Goal: Task Accomplishment & Management: Use online tool/utility

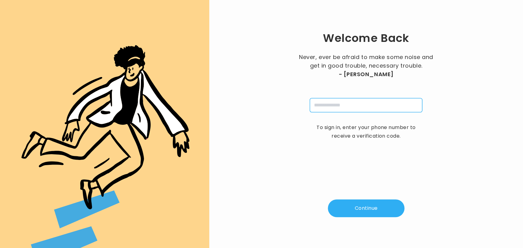
drag, startPoint x: 326, startPoint y: 108, endPoint x: 320, endPoint y: 102, distance: 8.5
click at [320, 102] on input "tel" at bounding box center [366, 105] width 112 height 14
type input "**********"
click at [360, 211] on button "Continue" at bounding box center [366, 209] width 77 height 18
type input "*"
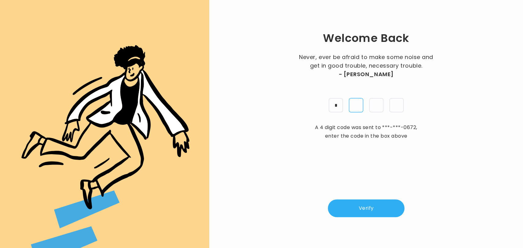
type input "*"
click at [360, 211] on button "Verify" at bounding box center [366, 209] width 77 height 18
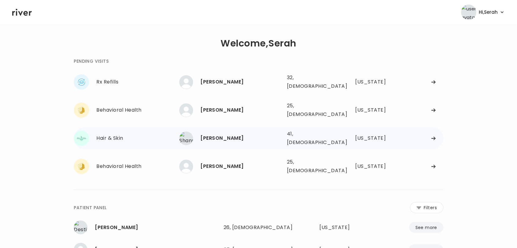
click at [258, 134] on div "[PERSON_NAME]" at bounding box center [241, 138] width 81 height 9
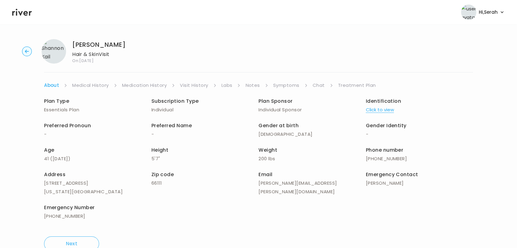
click at [295, 85] on link "Symptoms" at bounding box center [286, 85] width 26 height 9
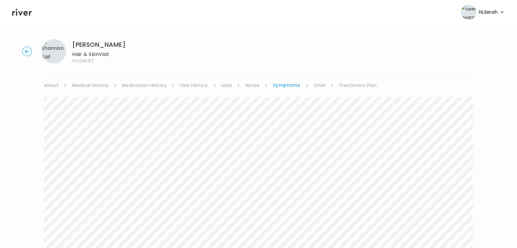
click at [317, 84] on link "Chat" at bounding box center [320, 85] width 12 height 9
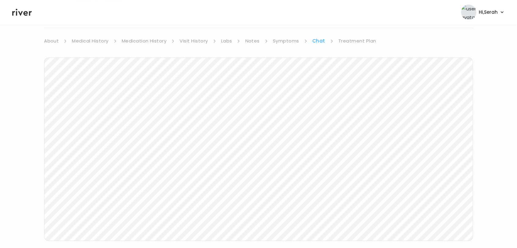
click at [20, 10] on icon at bounding box center [22, 12] width 20 height 9
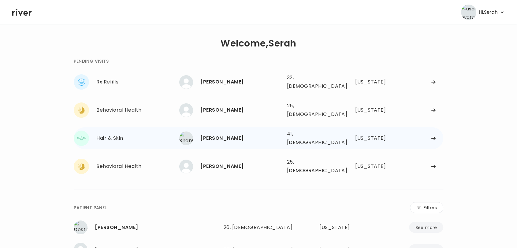
click at [223, 134] on div "[PERSON_NAME]" at bounding box center [241, 138] width 81 height 9
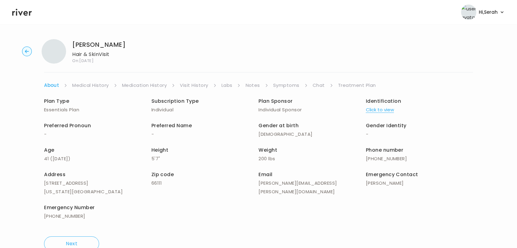
click at [221, 130] on p "-" at bounding box center [205, 134] width 107 height 9
click at [292, 84] on link "Symptoms" at bounding box center [286, 85] width 26 height 9
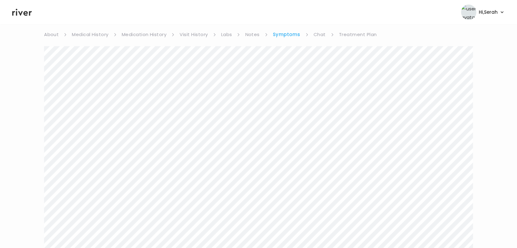
scroll to position [25, 0]
click at [318, 60] on link "Chat" at bounding box center [320, 60] width 12 height 9
click at [22, 13] on icon at bounding box center [22, 12] width 20 height 9
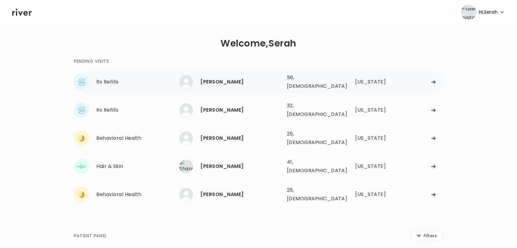
click at [203, 83] on div "[PERSON_NAME]" at bounding box center [241, 82] width 81 height 9
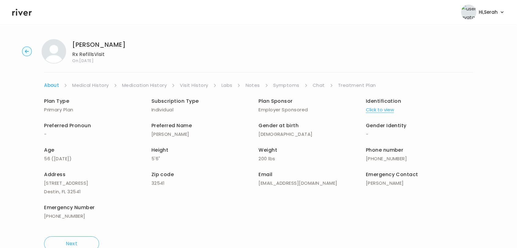
click at [296, 85] on link "Symptoms" at bounding box center [286, 85] width 26 height 9
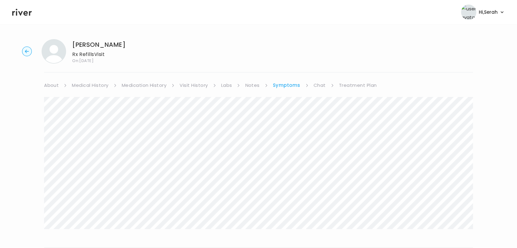
scroll to position [84, 0]
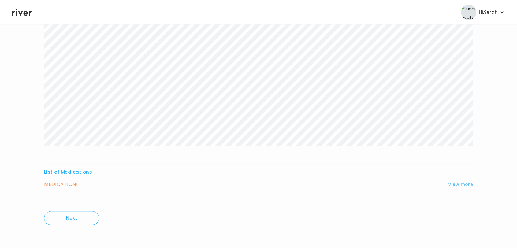
click at [462, 187] on button "View more" at bounding box center [461, 184] width 25 height 7
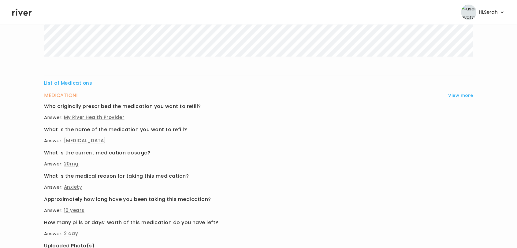
scroll to position [248, 0]
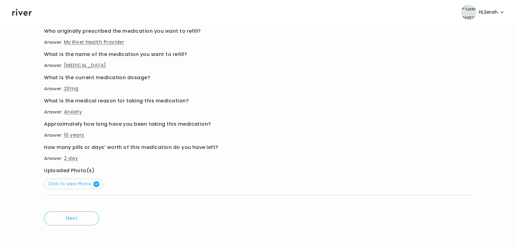
click at [84, 180] on button "Click to view Photo" at bounding box center [73, 184] width 59 height 10
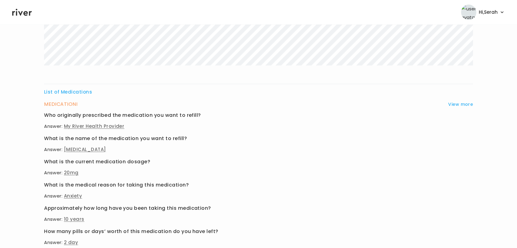
scroll to position [0, 0]
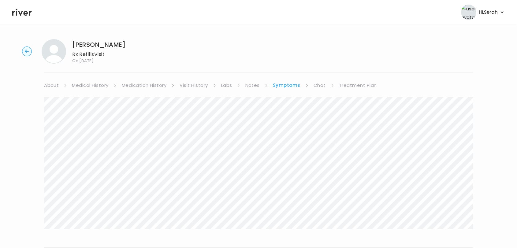
click at [150, 86] on link "Medication History" at bounding box center [144, 85] width 45 height 9
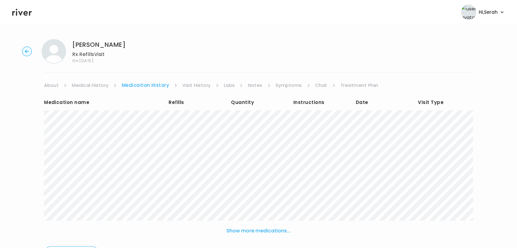
click at [287, 84] on link "Symptoms" at bounding box center [289, 85] width 26 height 9
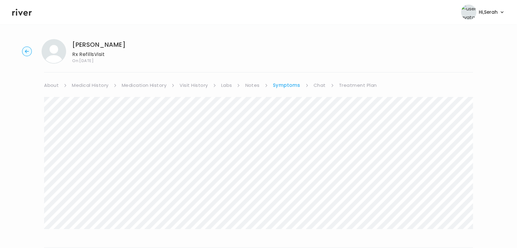
click at [320, 84] on link "Chat" at bounding box center [320, 85] width 12 height 9
click at [138, 84] on link "Medication History" at bounding box center [144, 85] width 45 height 9
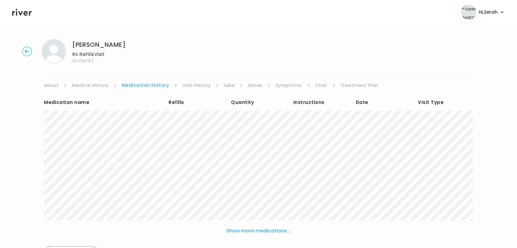
click at [98, 81] on link "Medical History" at bounding box center [90, 85] width 36 height 9
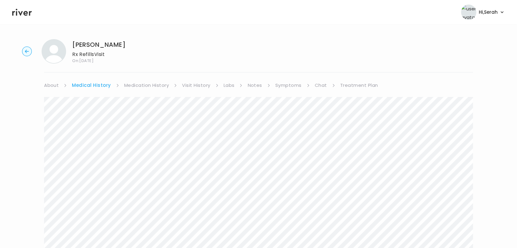
click at [317, 81] on link "Chat" at bounding box center [321, 85] width 12 height 9
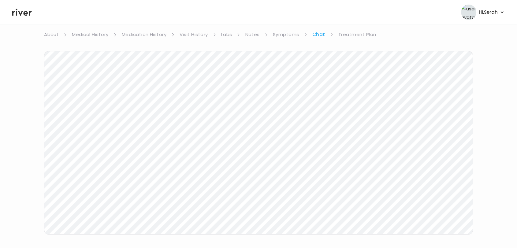
scroll to position [50, 0]
click at [287, 39] on link "Symptoms" at bounding box center [286, 35] width 26 height 9
click at [458, 182] on button "View more" at bounding box center [461, 184] width 25 height 7
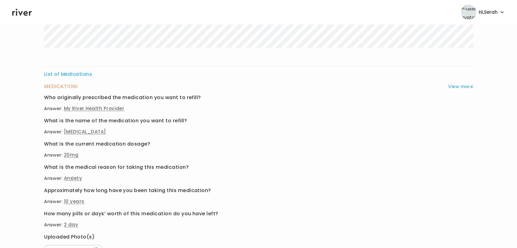
scroll to position [0, 0]
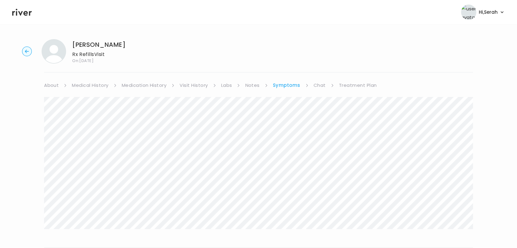
click at [356, 84] on link "Treatment Plan" at bounding box center [358, 85] width 38 height 9
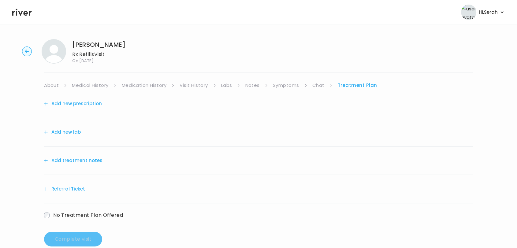
click at [95, 100] on button "Add new prescription" at bounding box center [73, 104] width 58 height 9
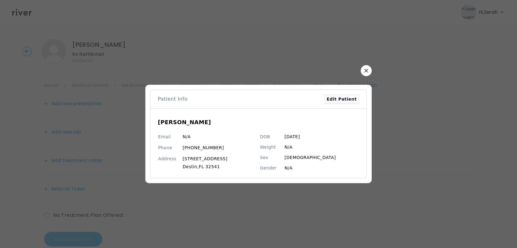
scroll to position [13, 0]
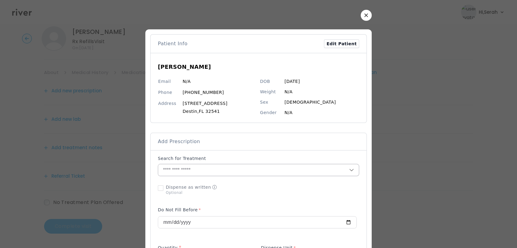
drag, startPoint x: 210, startPoint y: 134, endPoint x: 209, endPoint y: 171, distance: 36.1
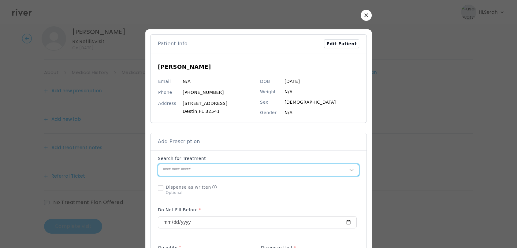
click at [209, 171] on input "text" at bounding box center [253, 170] width 191 height 12
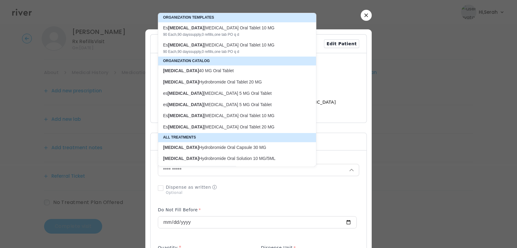
click at [236, 82] on p "[MEDICAL_DATA] Oral Tablet 20 MG" at bounding box center [233, 82] width 141 height 6
type input "**********"
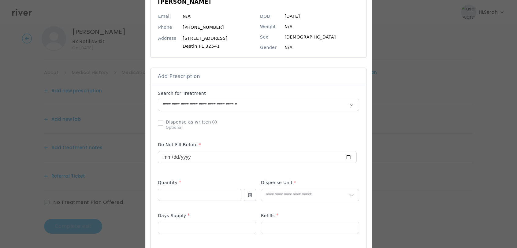
scroll to position [66, 0]
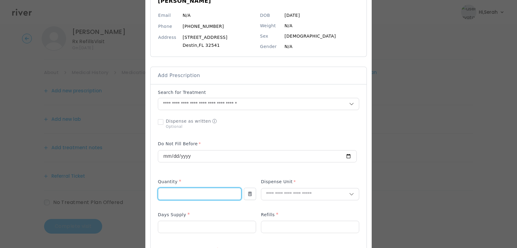
click at [190, 198] on input "number" at bounding box center [199, 194] width 83 height 12
type input "**"
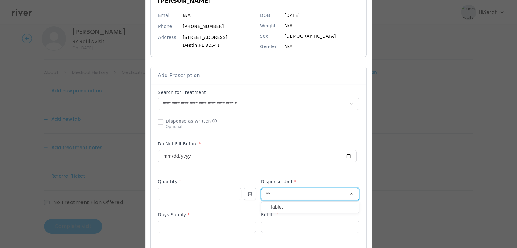
type input "**"
click at [274, 209] on p "Tablet" at bounding box center [310, 207] width 81 height 9
click at [216, 226] on input "number" at bounding box center [207, 227] width 98 height 12
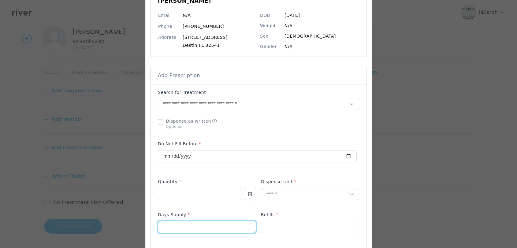
type input "**"
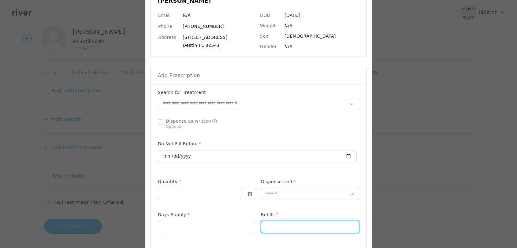
type input "*"
click at [216, 211] on div "Days Supply *" at bounding box center [207, 216] width 98 height 10
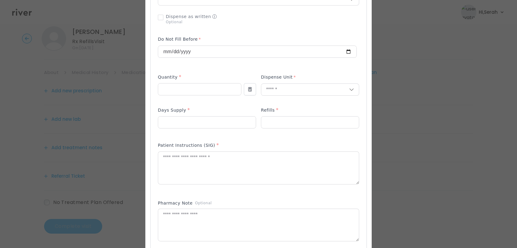
scroll to position [174, 0]
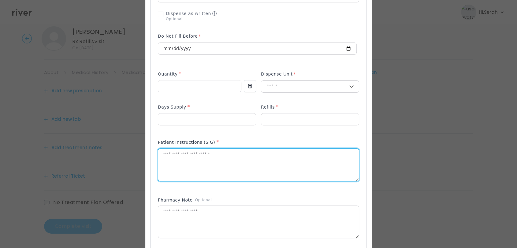
click at [208, 162] on textarea at bounding box center [258, 165] width 201 height 32
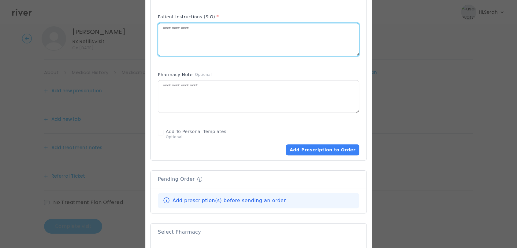
scroll to position [389, 0]
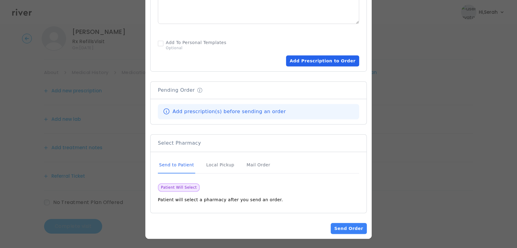
type textarea "**********"
click at [320, 62] on button "Add Prescription to Order" at bounding box center [322, 60] width 73 height 11
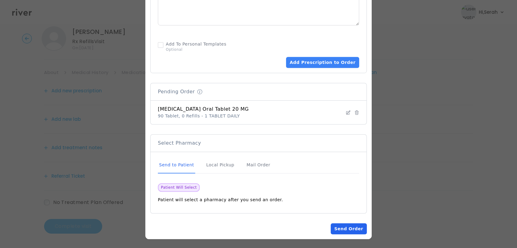
click at [340, 230] on button "Send Order" at bounding box center [349, 228] width 36 height 11
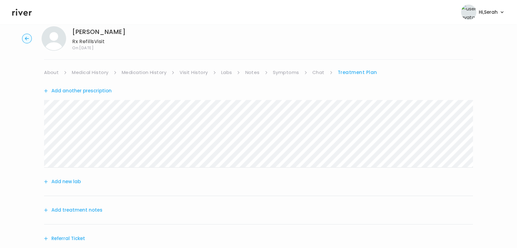
click at [83, 212] on button "Add treatment notes" at bounding box center [73, 210] width 58 height 9
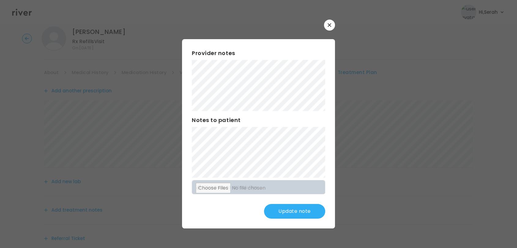
click at [297, 211] on button "Update note" at bounding box center [294, 211] width 61 height 15
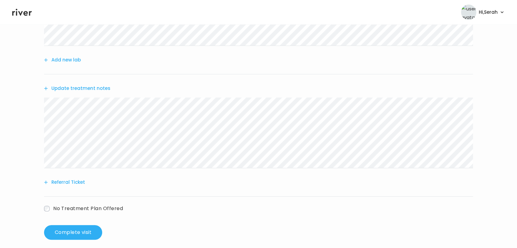
scroll to position [141, 0]
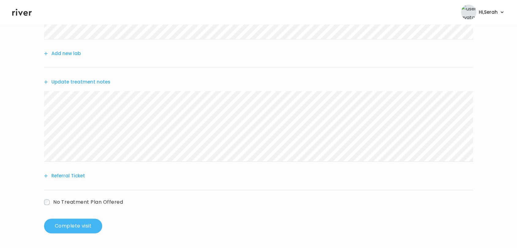
click at [64, 228] on button "Complete visit" at bounding box center [73, 226] width 58 height 15
click at [87, 87] on div "Update treatment notes" at bounding box center [258, 82] width 429 height 28
click at [88, 84] on button "Update treatment notes" at bounding box center [77, 82] width 66 height 9
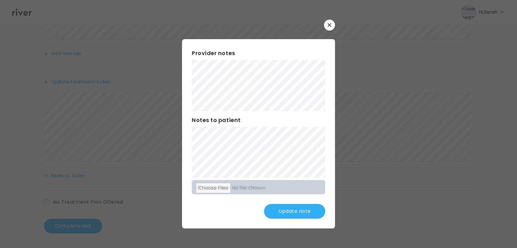
click at [310, 212] on button "Update note" at bounding box center [294, 211] width 61 height 15
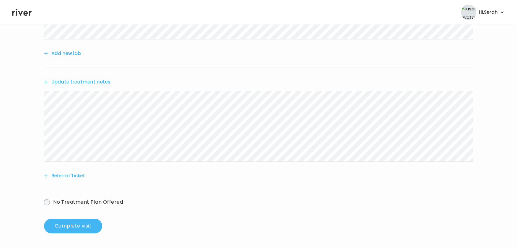
click at [69, 220] on button "Complete visit" at bounding box center [73, 226] width 58 height 15
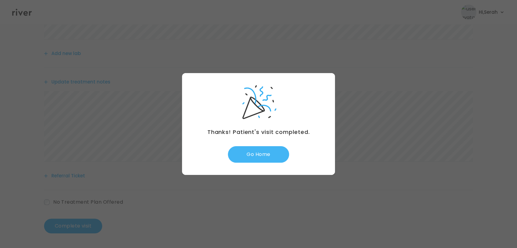
click at [252, 160] on button "Go Home" at bounding box center [258, 154] width 61 height 17
